Goal: Task Accomplishment & Management: Manage account settings

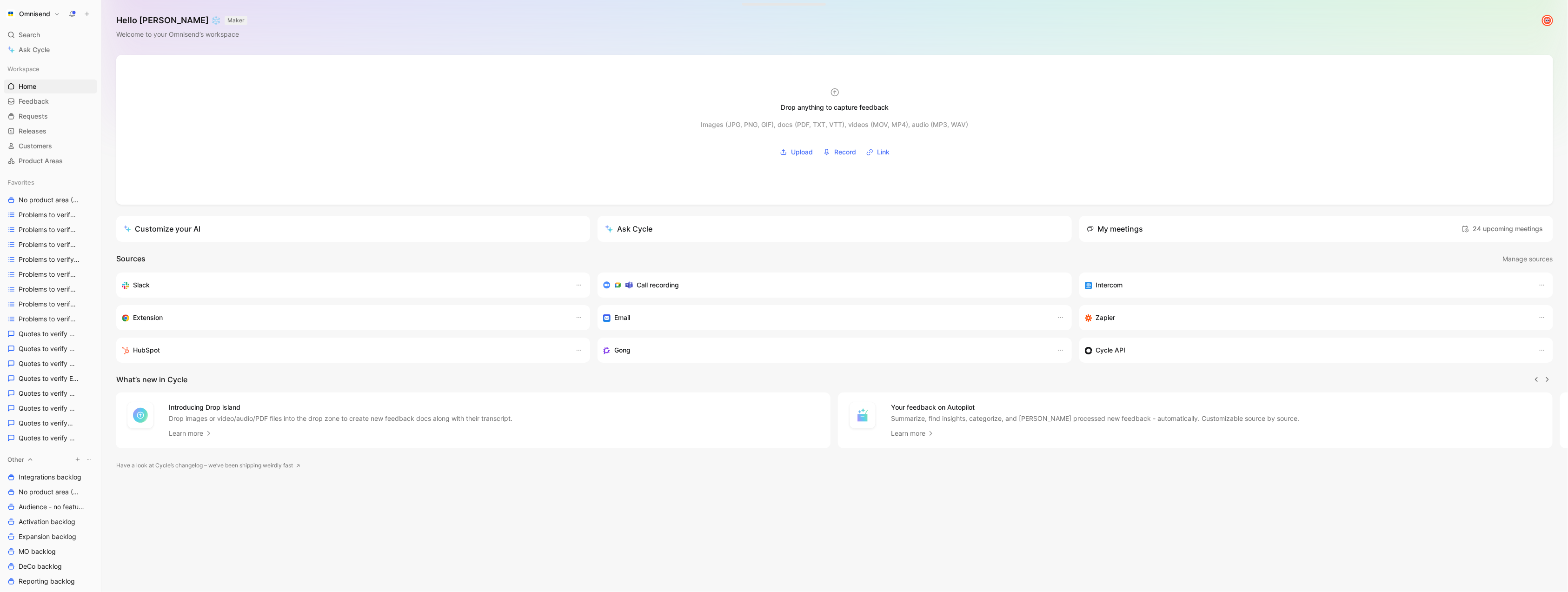
click at [80, 460] on icon "button" at bounding box center [77, 459] width 5 height 5
click at [174, 482] on div "Create view" at bounding box center [192, 476] width 107 height 15
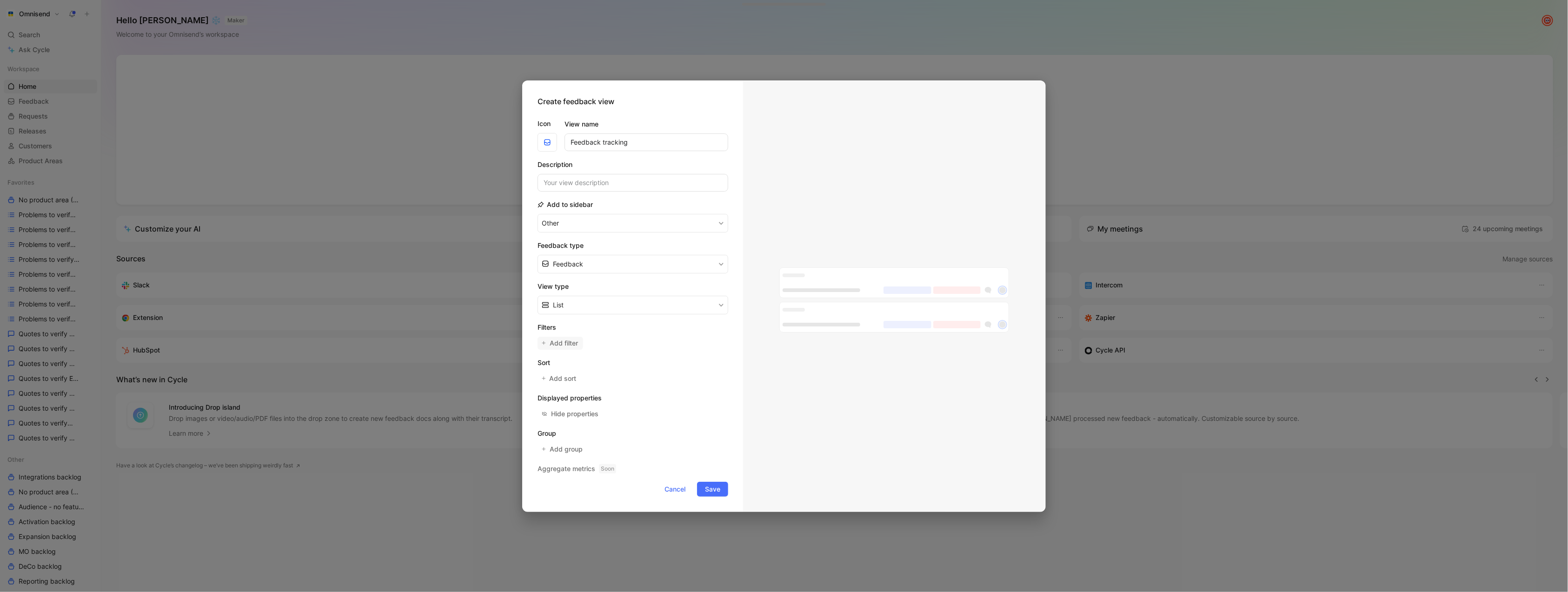
type input "Feedback tracking"
click at [562, 337] on button "Add filter" at bounding box center [560, 343] width 46 height 13
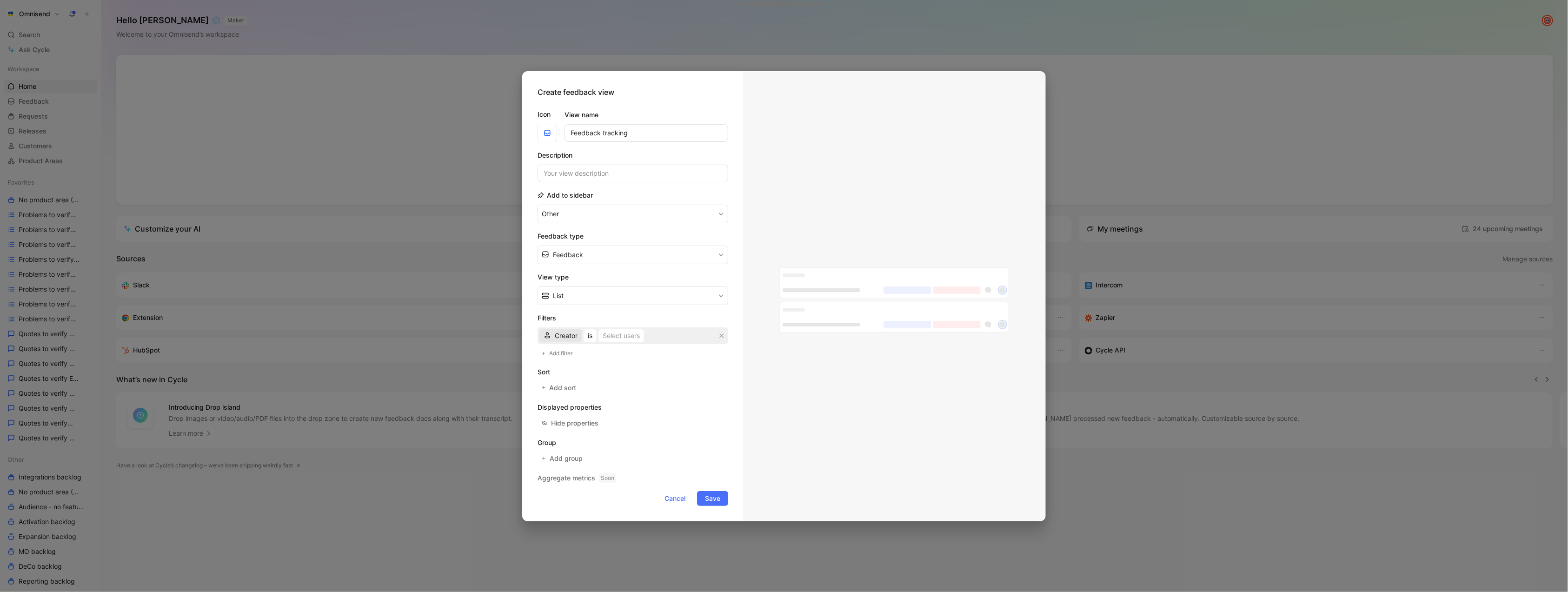
click at [567, 337] on span "Creator" at bounding box center [565, 336] width 23 height 11
click at [570, 372] on span "AI tag" at bounding box center [564, 368] width 18 height 8
click at [628, 334] on span "is AI-generated, not verified" at bounding box center [626, 336] width 85 height 11
click at [550, 360] on form "Icon View name Feedback tracking Description Add to sidebar Other Feedback type…" at bounding box center [632, 304] width 191 height 405
click at [554, 354] on span "Add filter" at bounding box center [561, 353] width 24 height 9
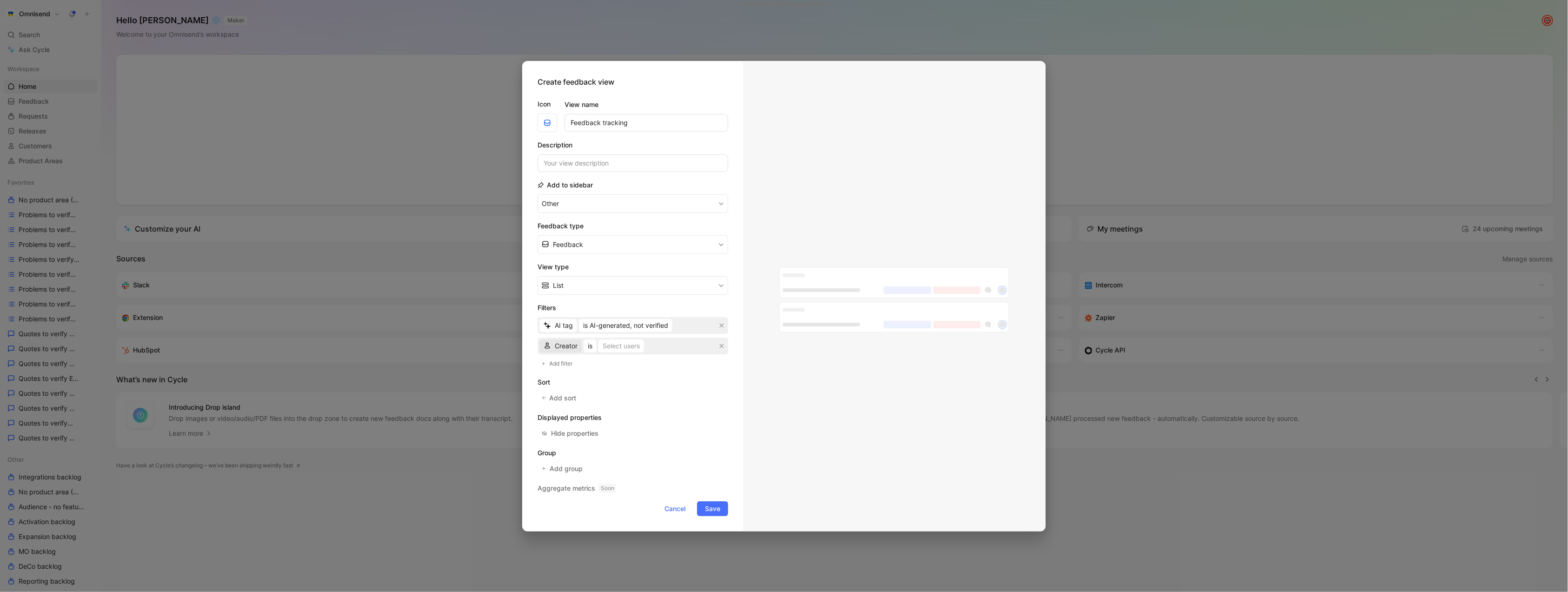
click at [564, 344] on span "Creator" at bounding box center [565, 346] width 23 height 11
click at [580, 488] on div "import" at bounding box center [583, 492] width 56 height 11
click at [620, 342] on div "Select values" at bounding box center [620, 346] width 40 height 11
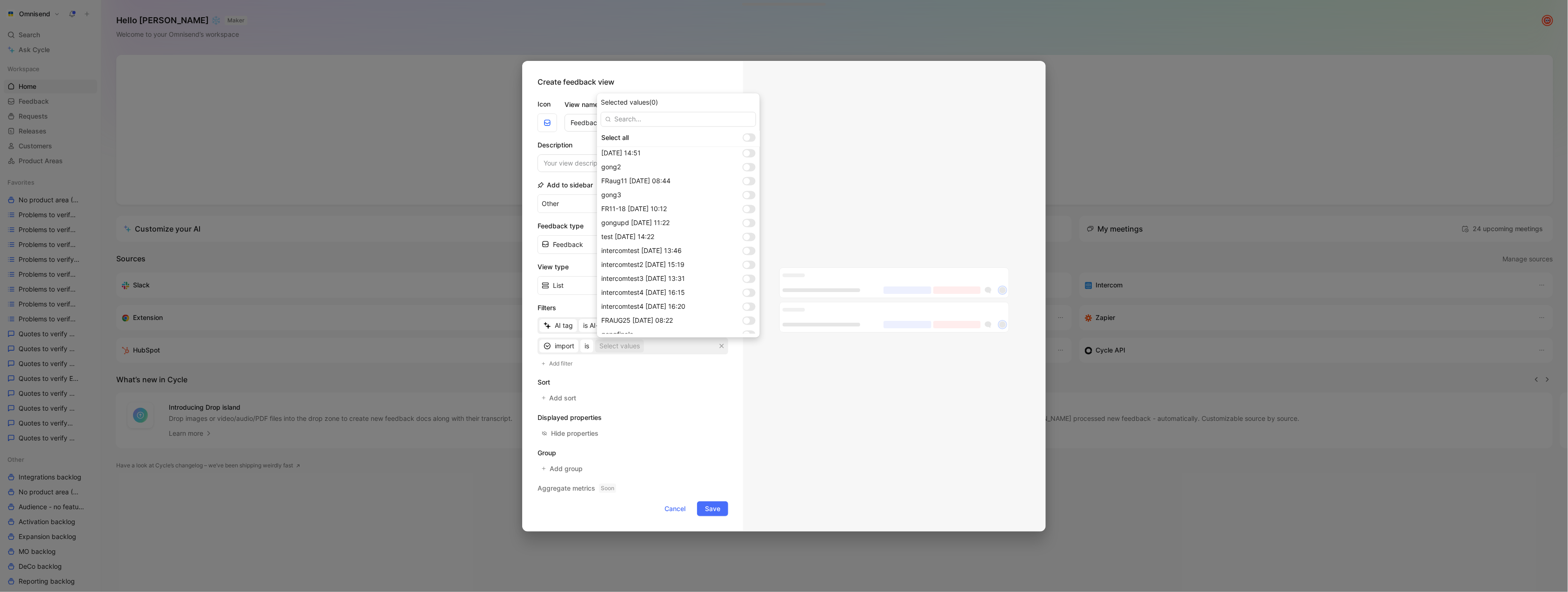
scroll to position [624, 0]
click at [744, 311] on div at bounding box center [747, 313] width 7 height 7
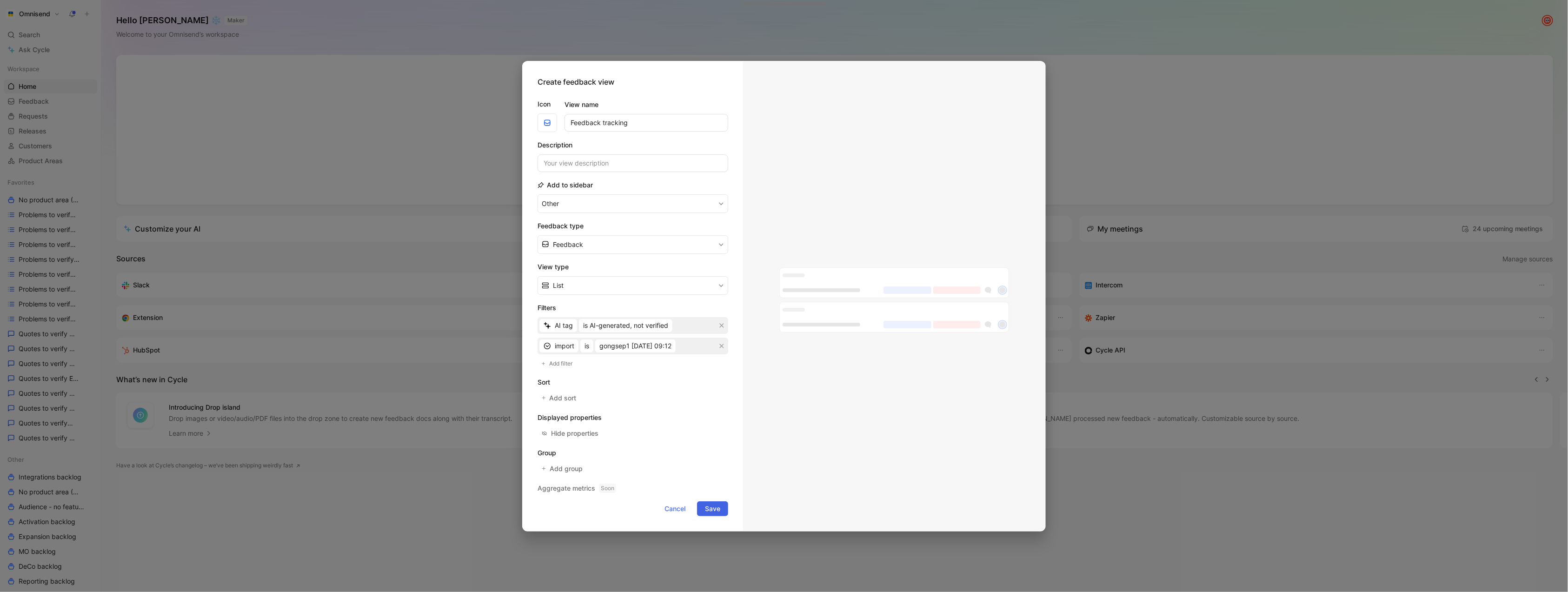
click at [709, 507] on span "Save" at bounding box center [712, 509] width 15 height 11
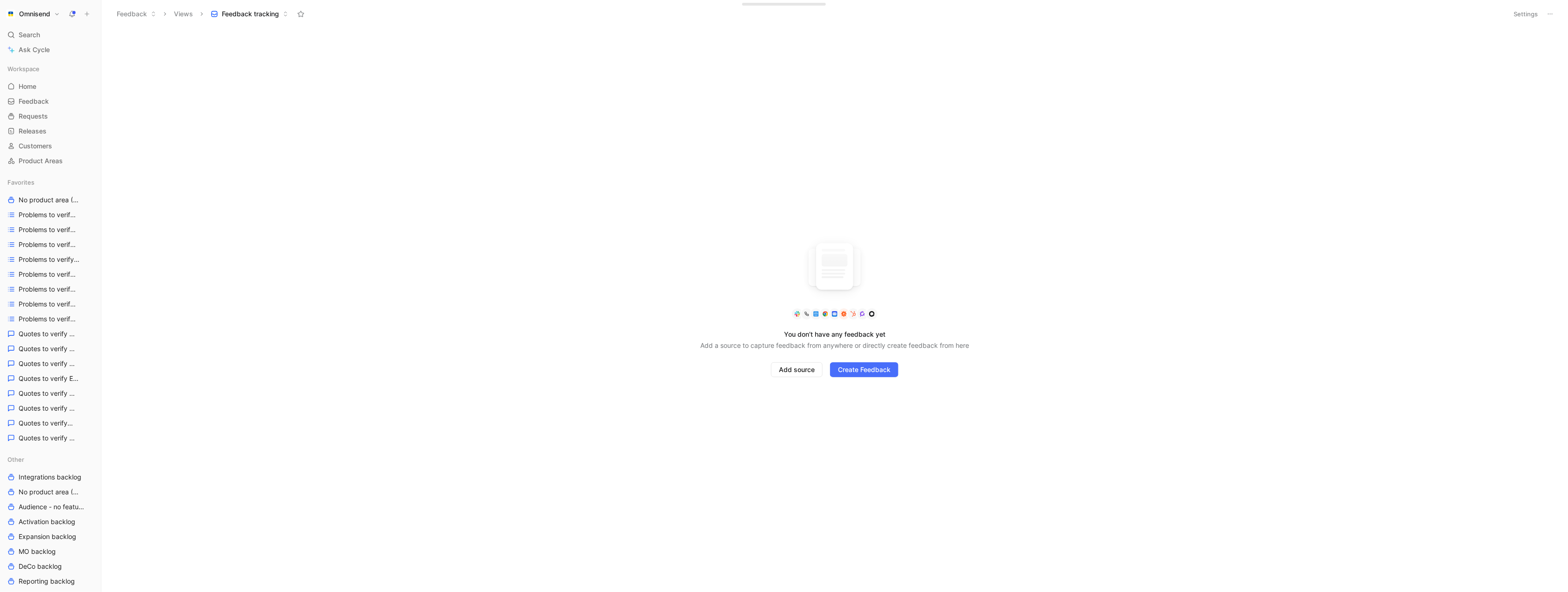
click at [1530, 13] on button "Settings" at bounding box center [1525, 13] width 32 height 13
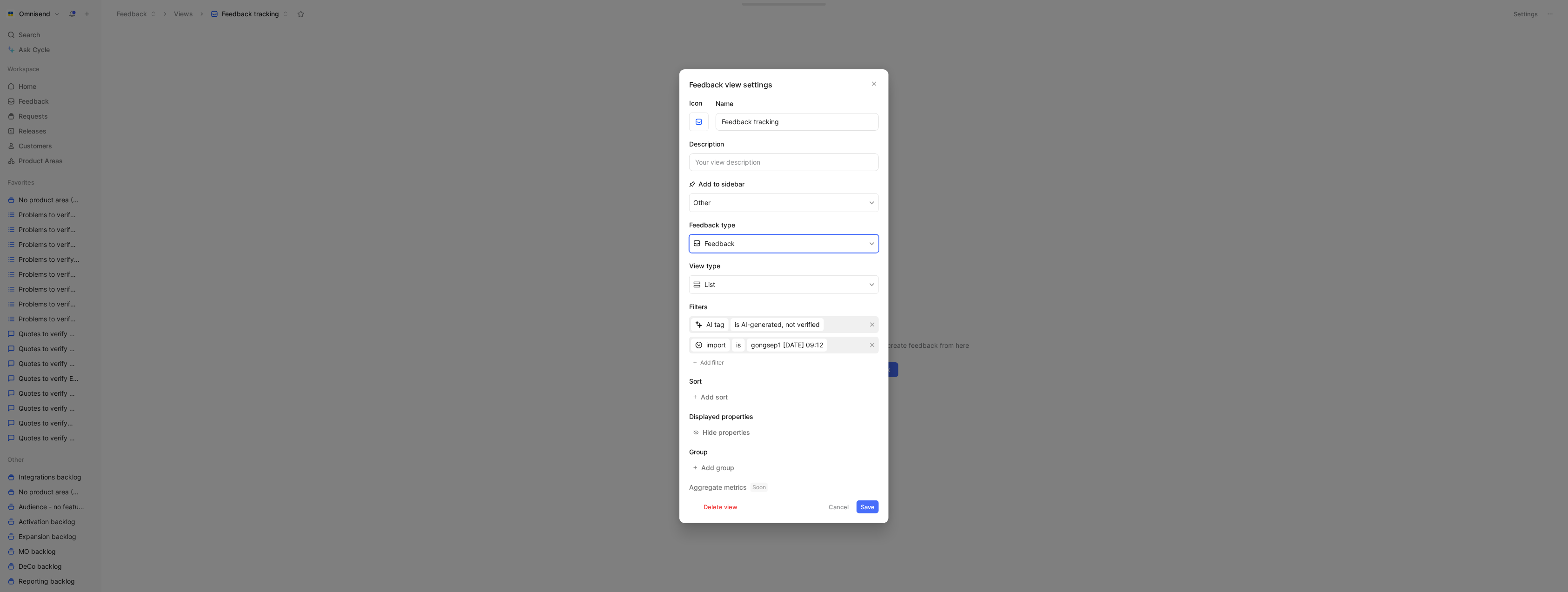
click at [751, 247] on button "Feedback" at bounding box center [784, 244] width 190 height 19
click at [745, 277] on div "Quote" at bounding box center [790, 278] width 170 height 11
click at [867, 504] on button "Save" at bounding box center [867, 507] width 23 height 13
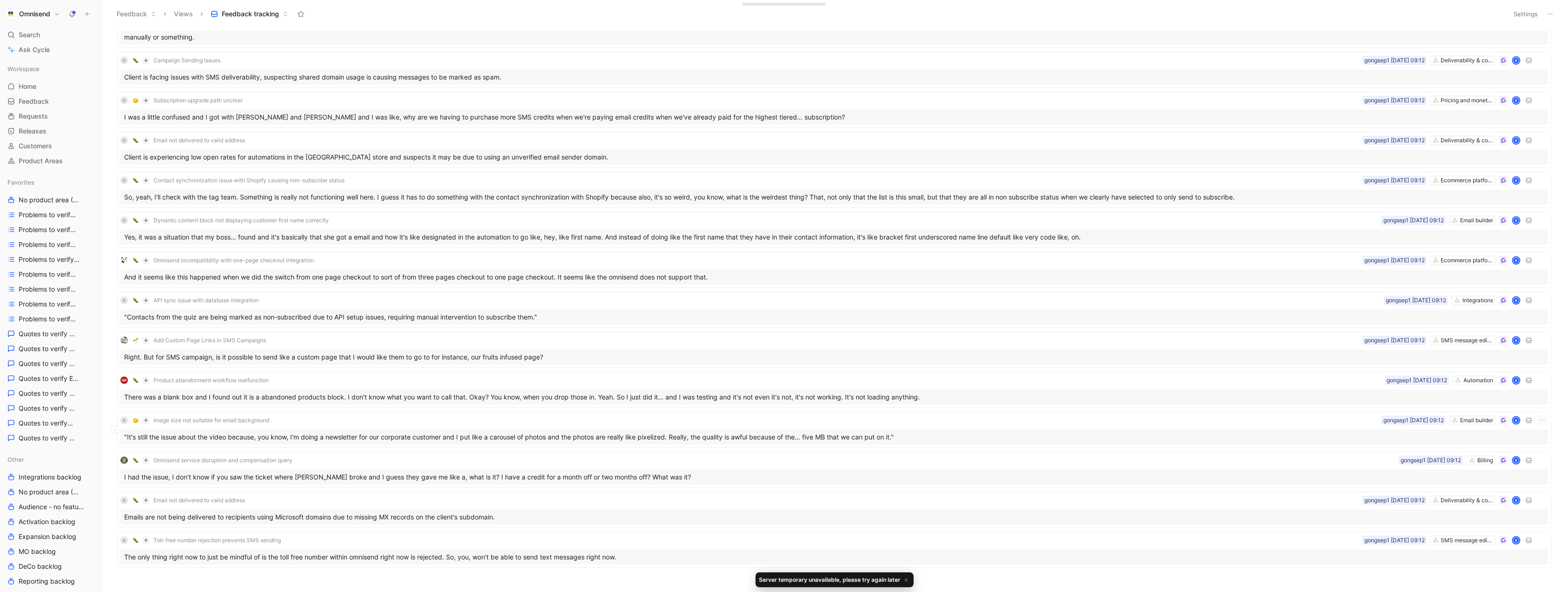
scroll to position [982, 0]
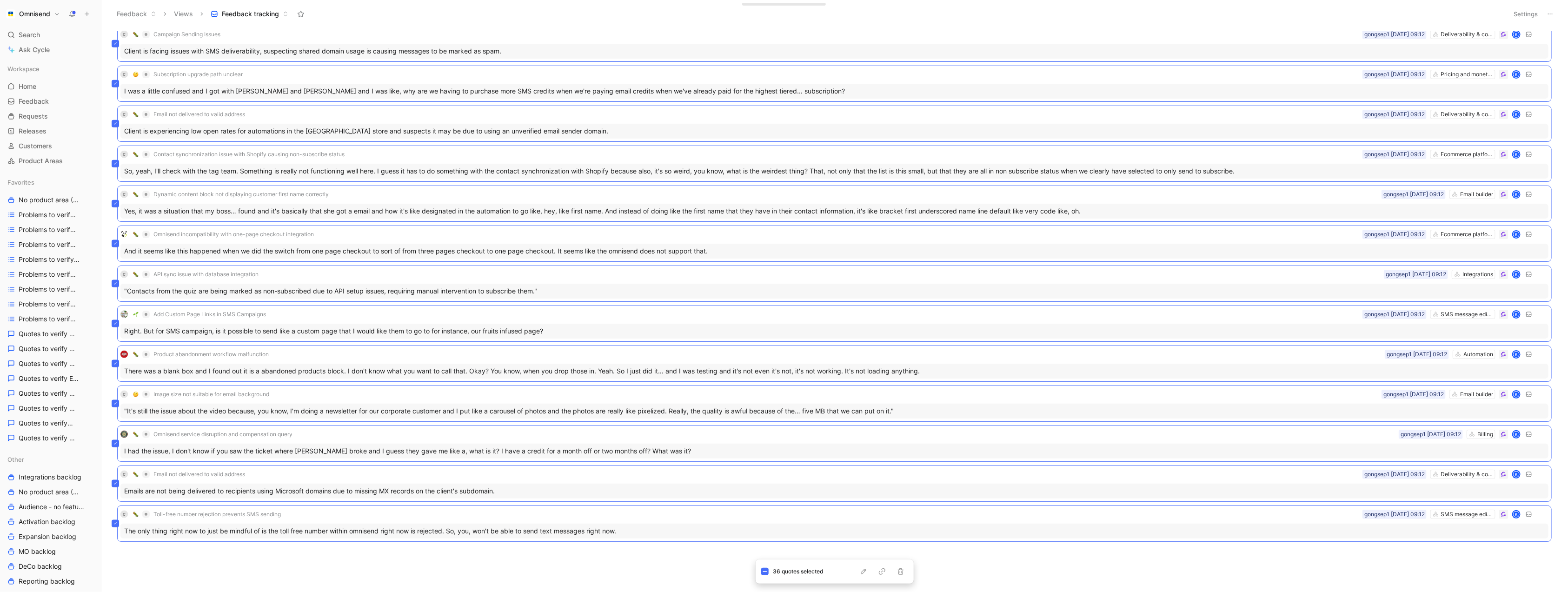
click at [1519, 16] on button "Settings" at bounding box center [1525, 13] width 32 height 13
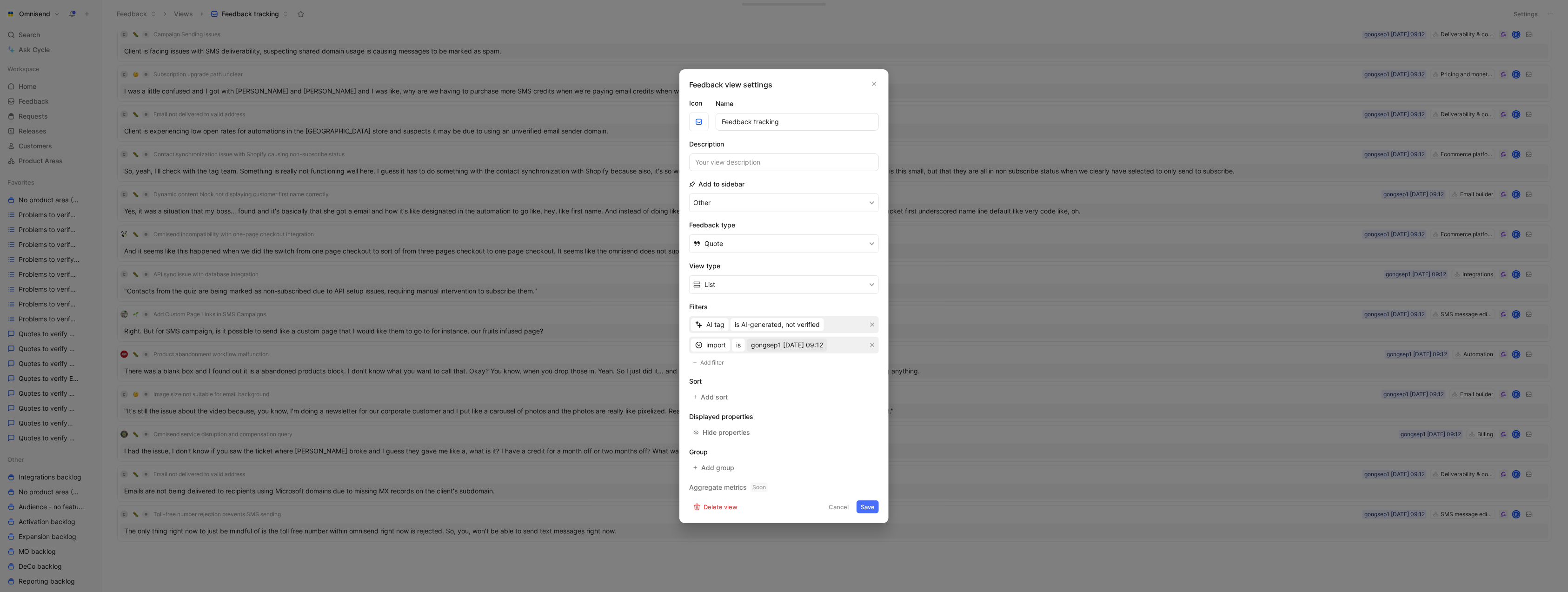
click at [792, 340] on span "gongsep1 [DATE] 09:12" at bounding box center [787, 345] width 72 height 11
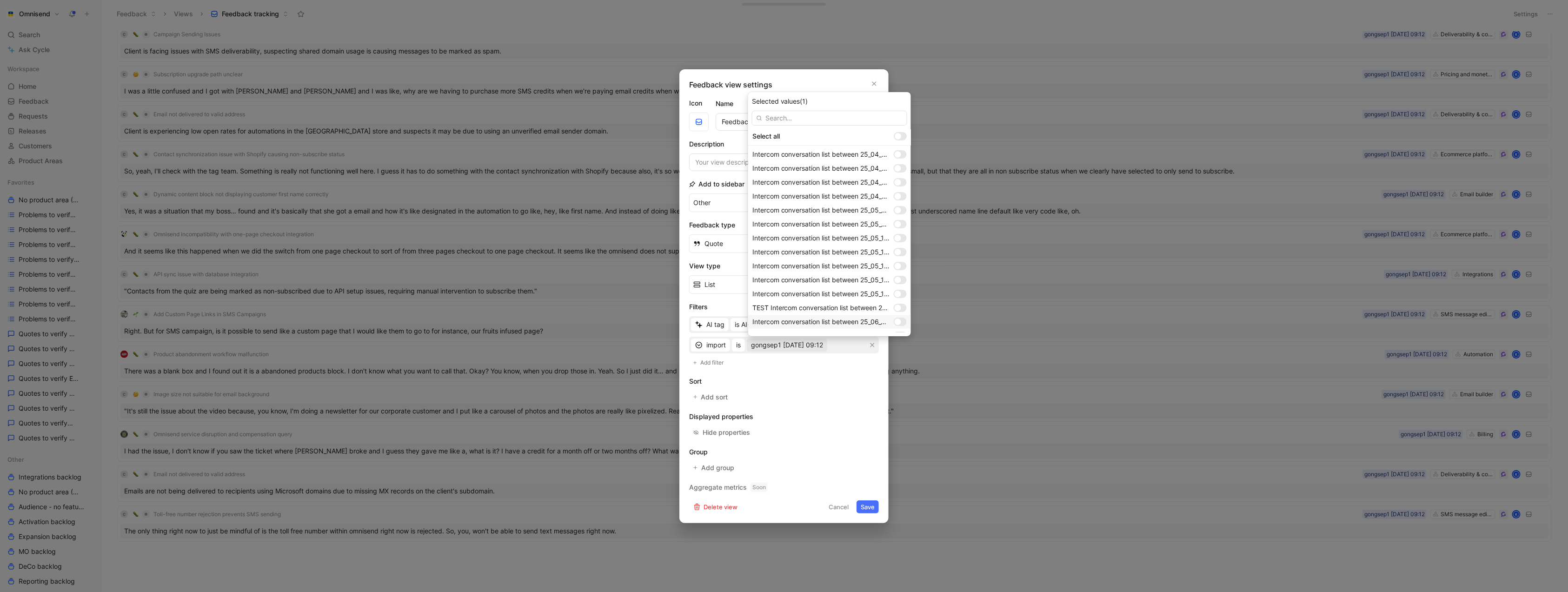
scroll to position [624, 0]
click at [905, 327] on div at bounding box center [900, 326] width 13 height 9
click at [905, 313] on div at bounding box center [900, 312] width 13 height 9
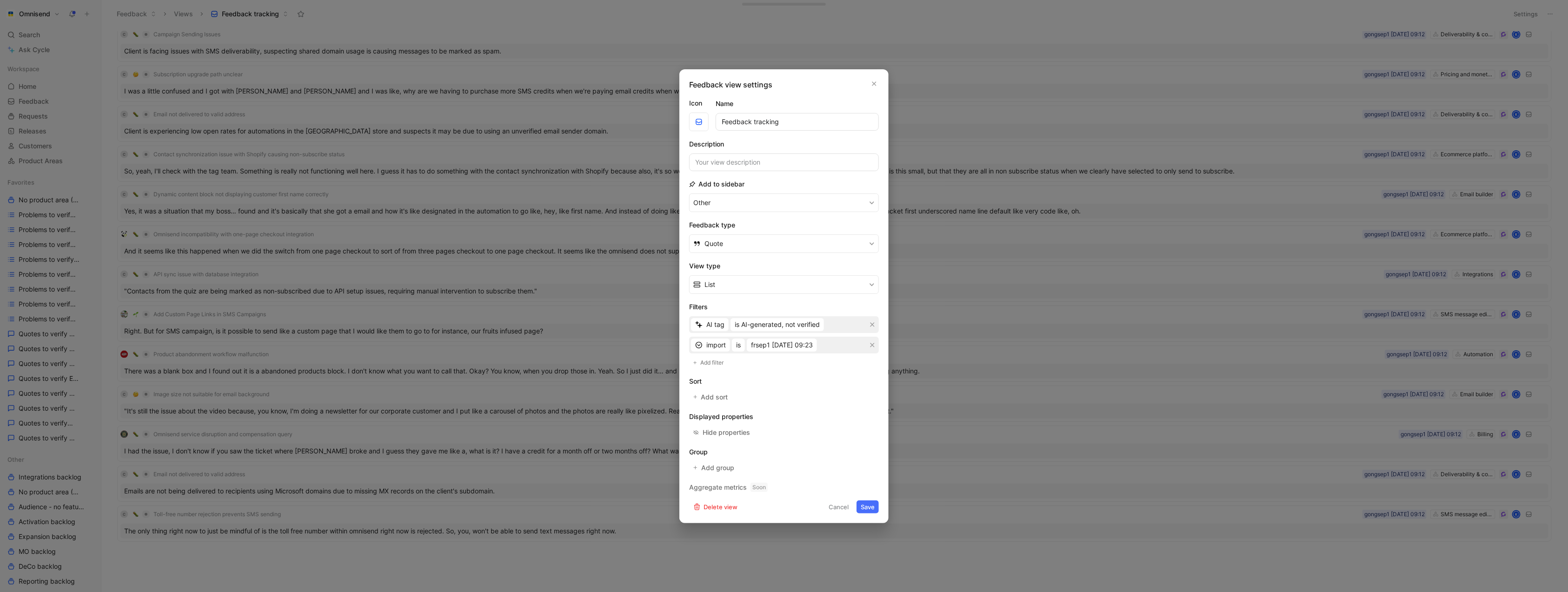
click at [870, 520] on div "Feedback view settings Icon Name Feedback tracking Description Add to sidebar O…" at bounding box center [784, 297] width 209 height 454
click at [870, 513] on button "Save" at bounding box center [867, 507] width 23 height 13
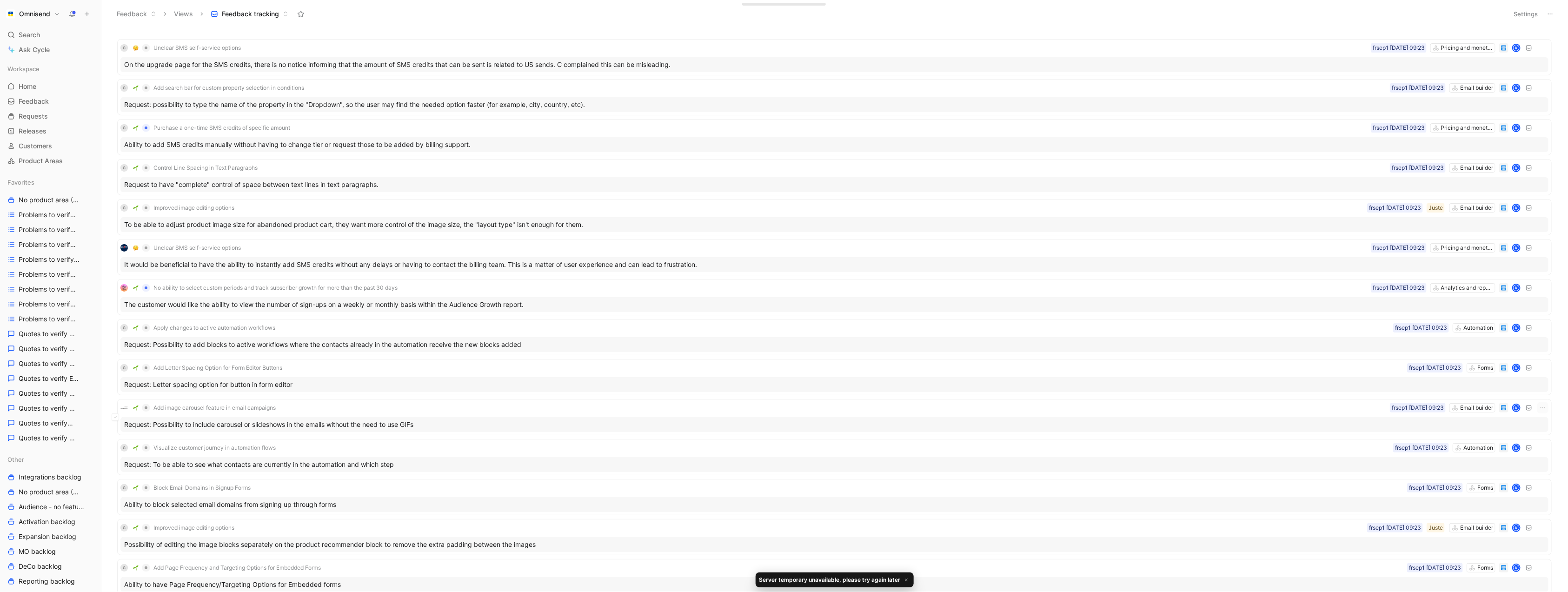
scroll to position [180, 0]
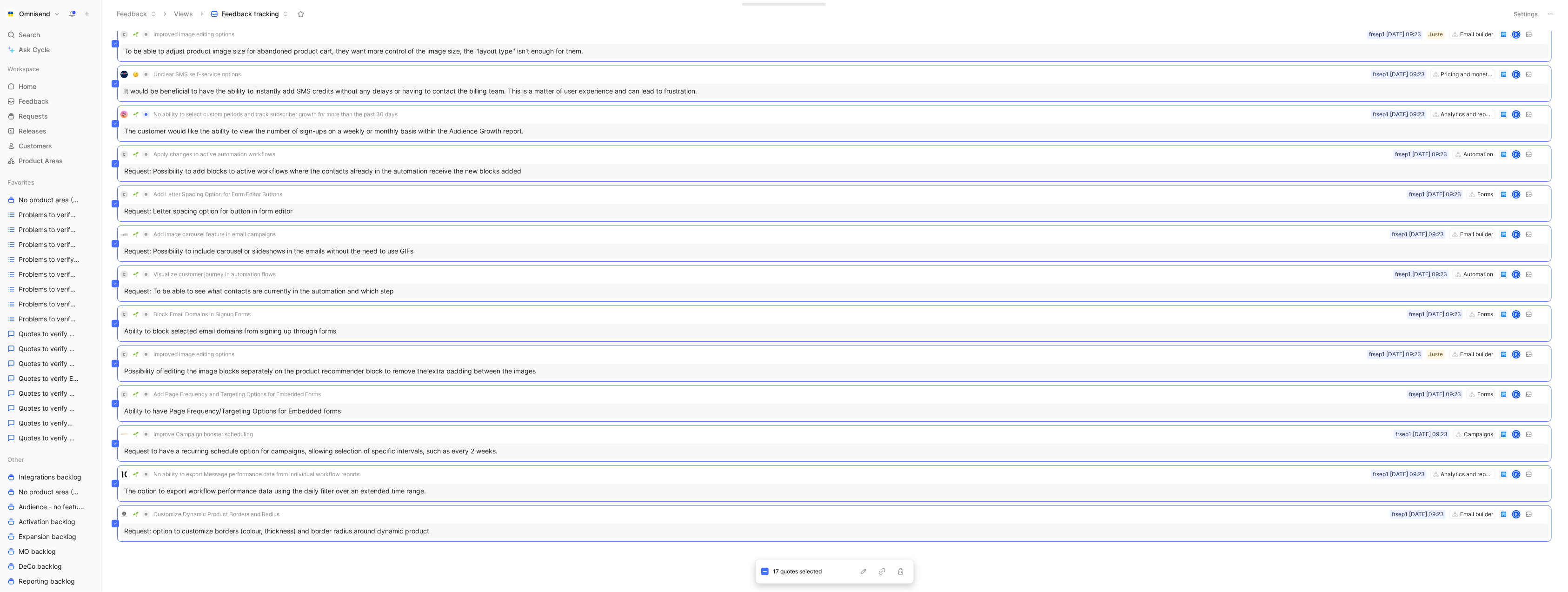
click at [678, 574] on div "C Unclear SMS self-service options Pricing and monetisation frsep1 [DATE] 09:23…" at bounding box center [833, 311] width 1454 height 561
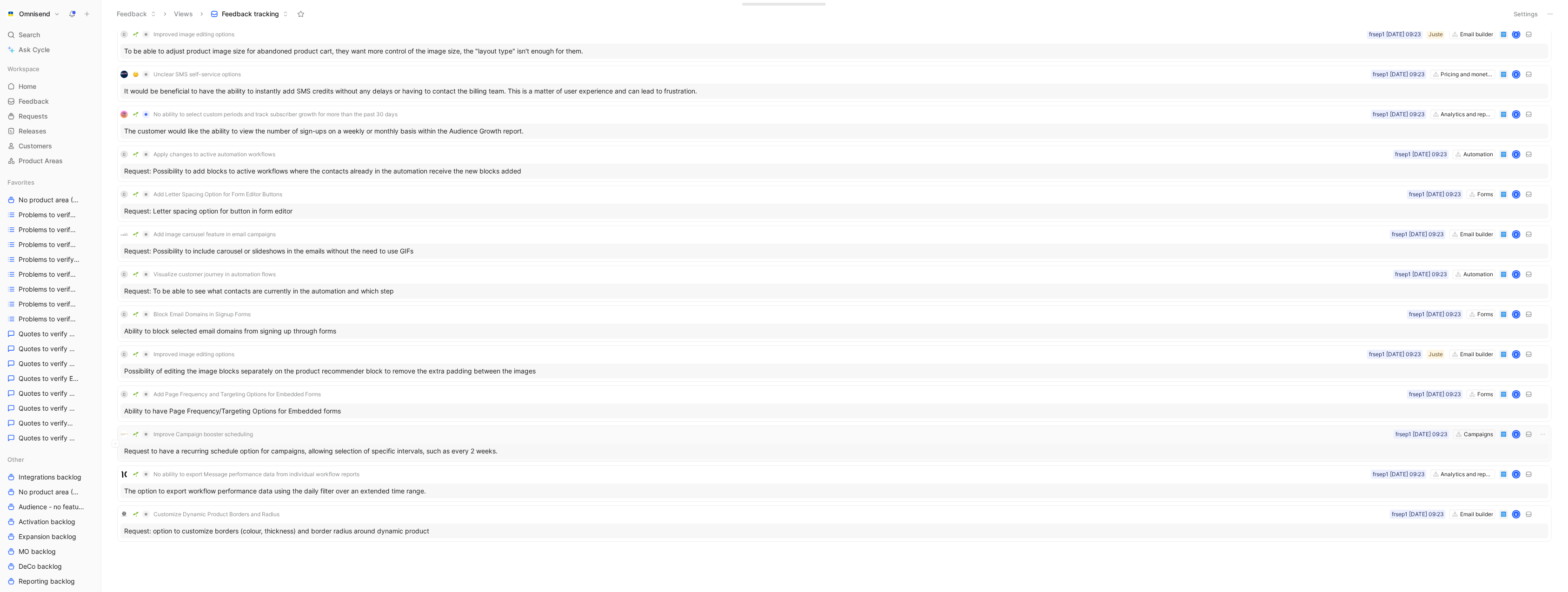
scroll to position [0, 0]
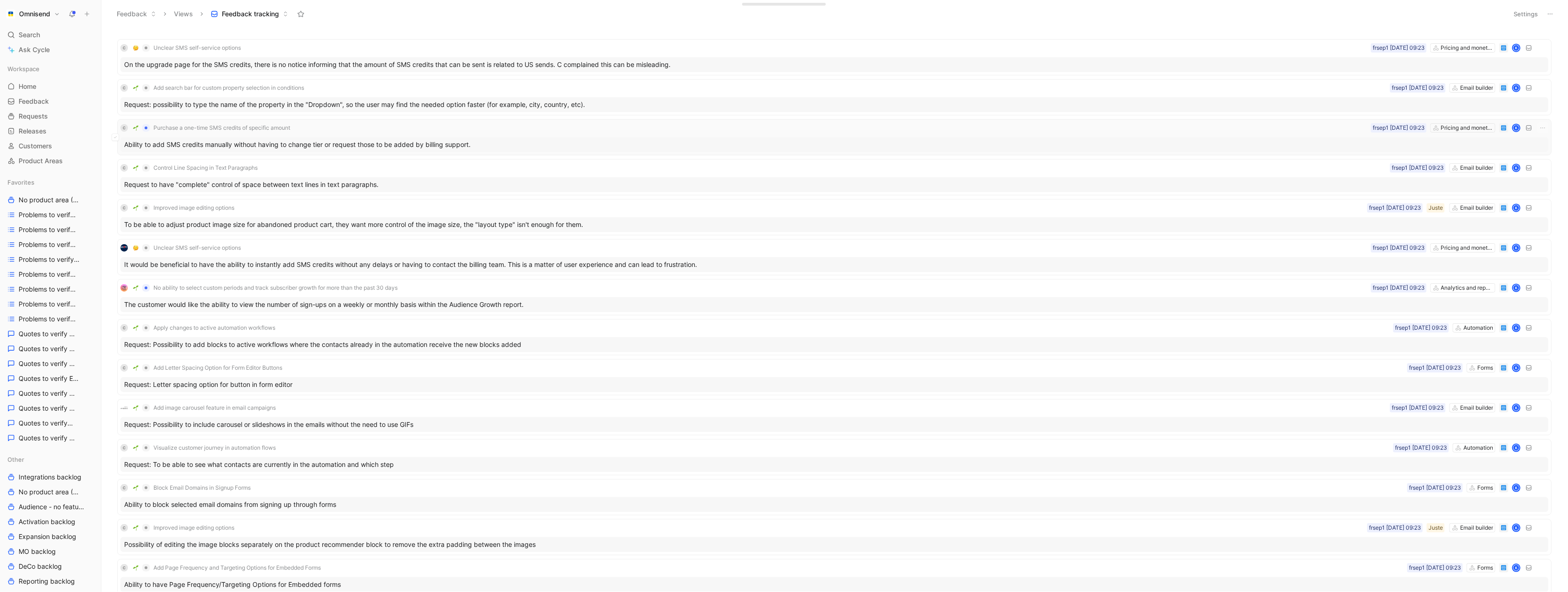
click at [1246, 140] on div "Ability to add SMS credits manually without having to change tier or request th…" at bounding box center [835, 144] width 1428 height 15
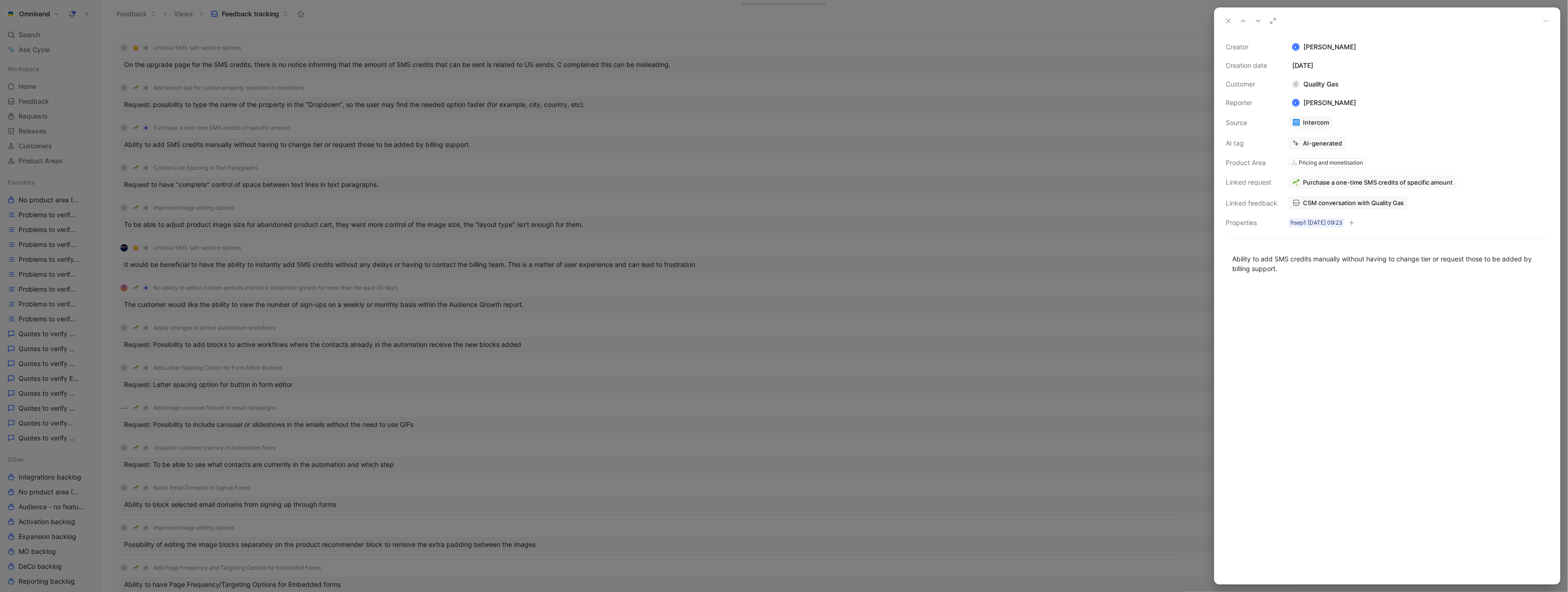
click at [1392, 462] on div at bounding box center [1387, 434] width 346 height 301
click at [999, 263] on div at bounding box center [784, 296] width 1568 height 592
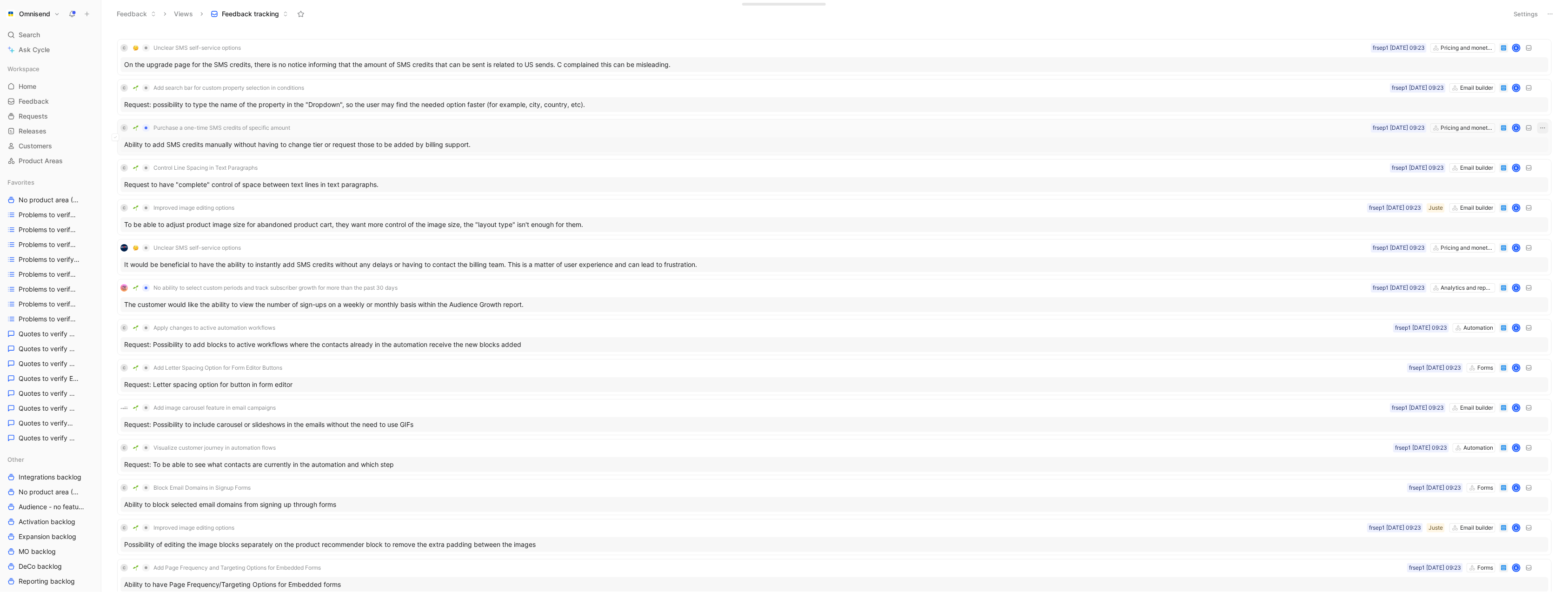
click at [1544, 128] on icon "button" at bounding box center [1543, 128] width 7 height 7
click at [1508, 179] on div "Delete" at bounding box center [1502, 175] width 85 height 11
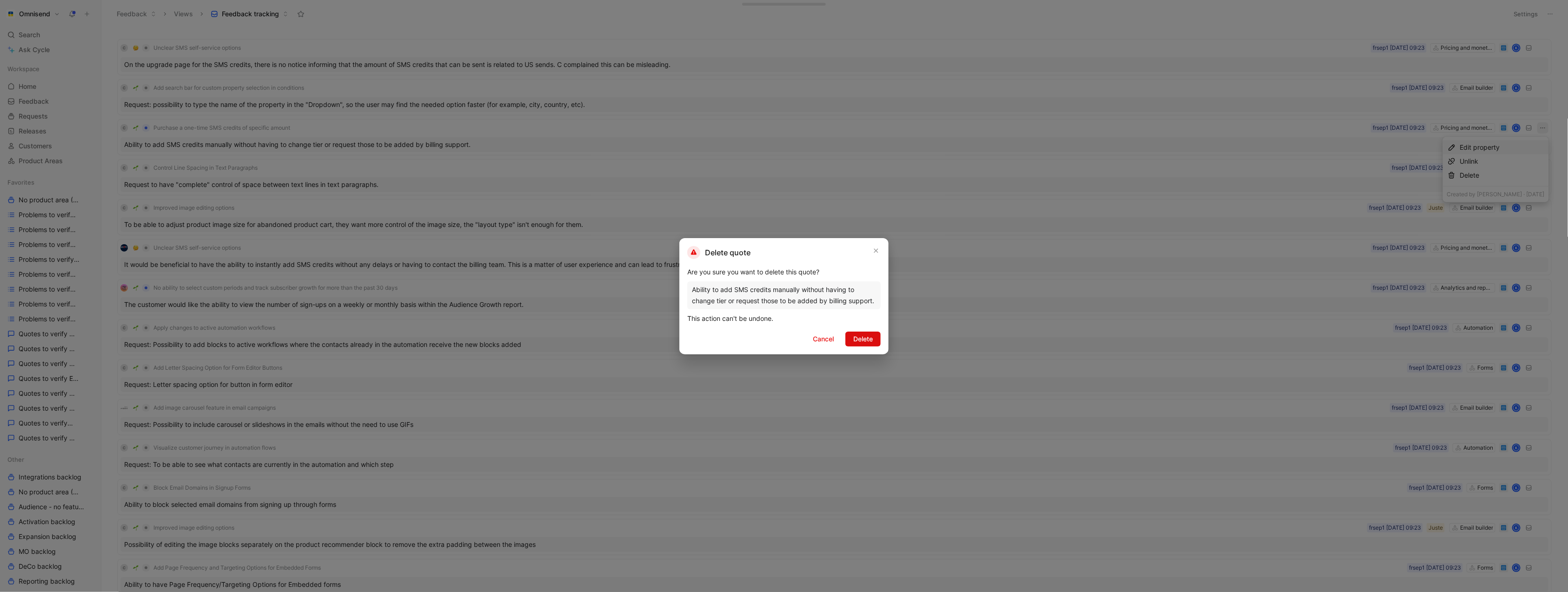
click at [857, 340] on span "Delete" at bounding box center [863, 339] width 19 height 11
